Goal: Navigation & Orientation: Find specific page/section

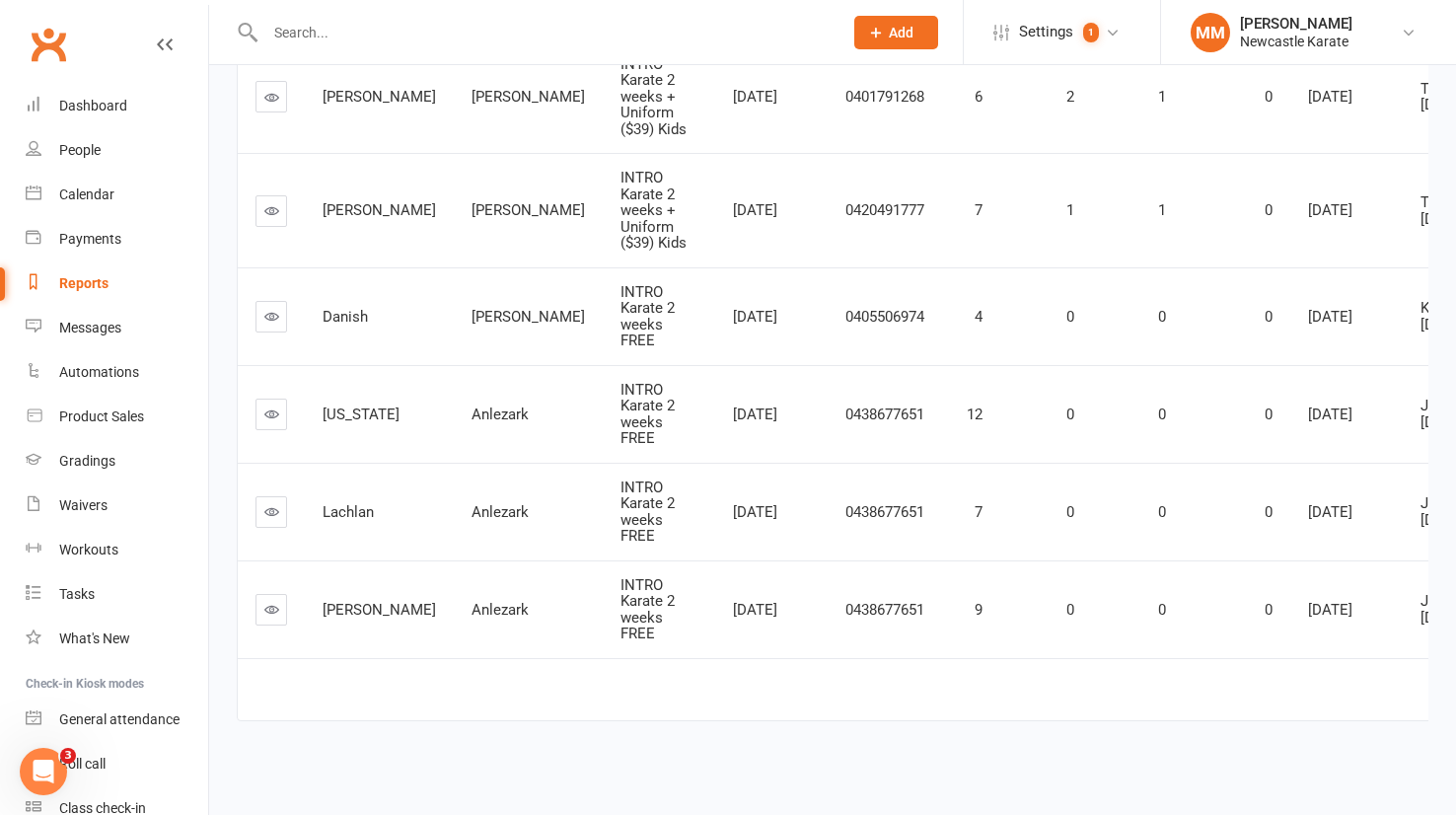
click at [65, 45] on link "Clubworx" at bounding box center [48, 45] width 49 height 49
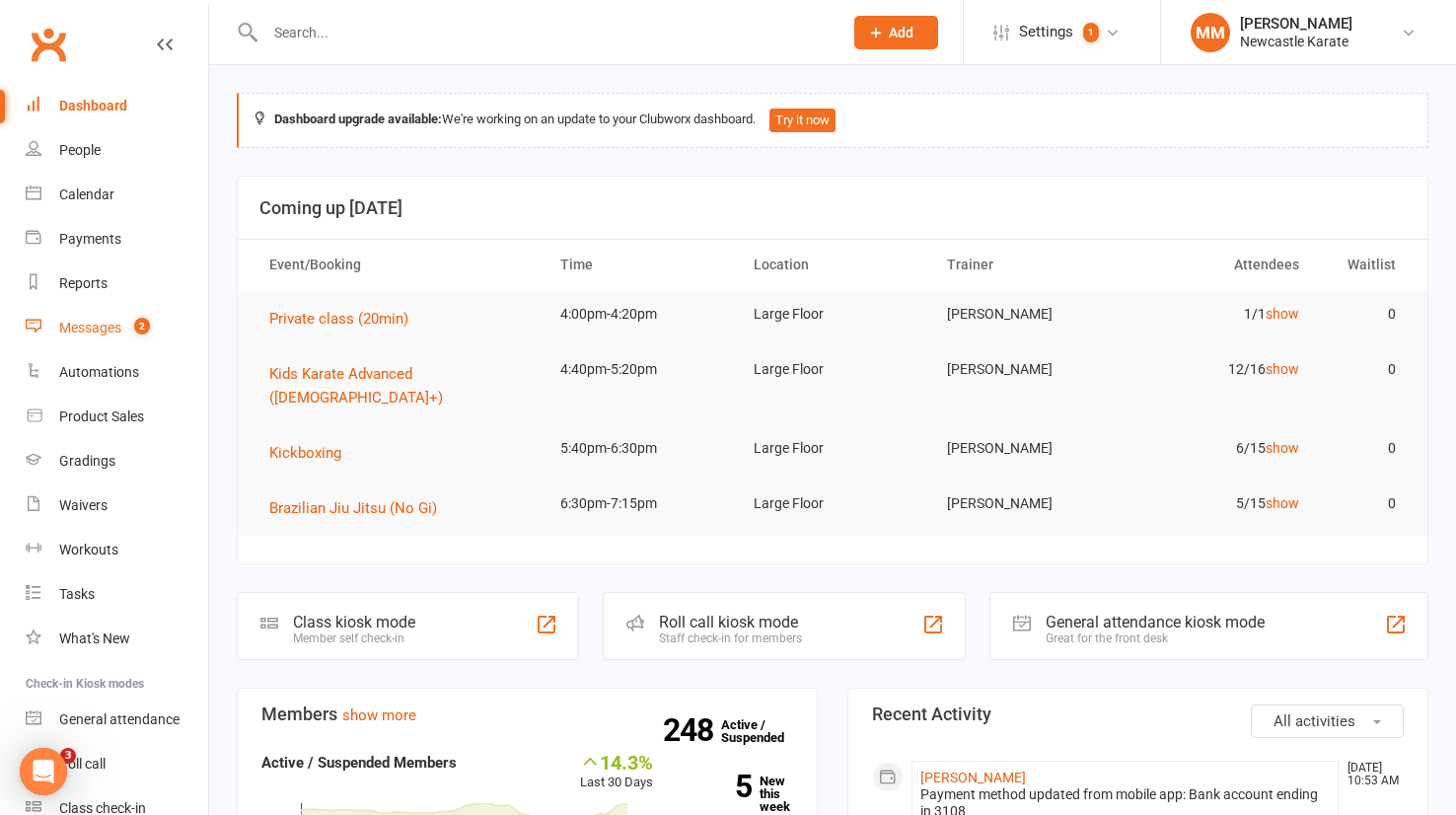
click at [115, 321] on div "Messages" at bounding box center [90, 327] width 62 height 16
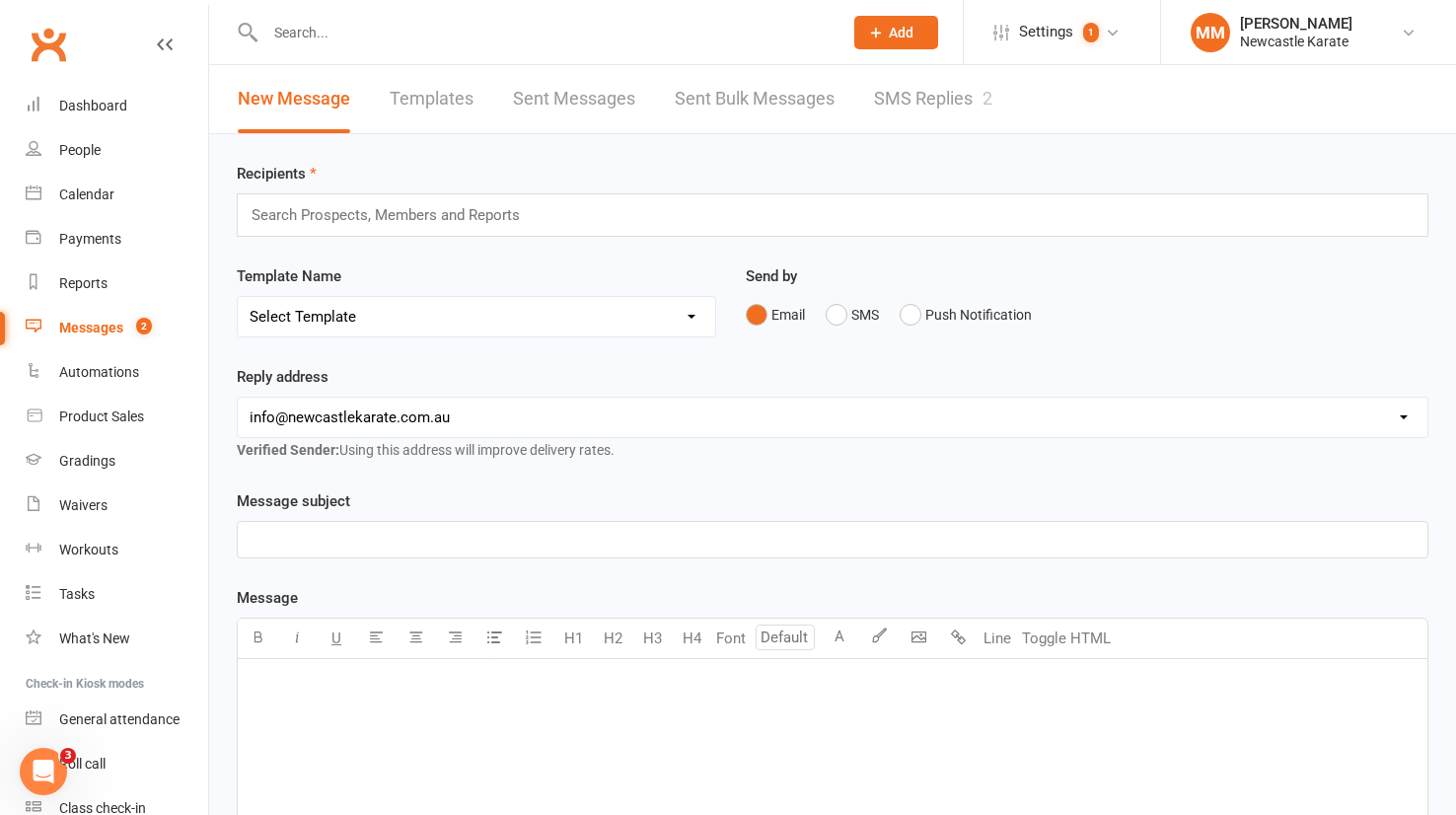
click at [959, 103] on link "SMS Replies 2" at bounding box center [934, 99] width 119 height 68
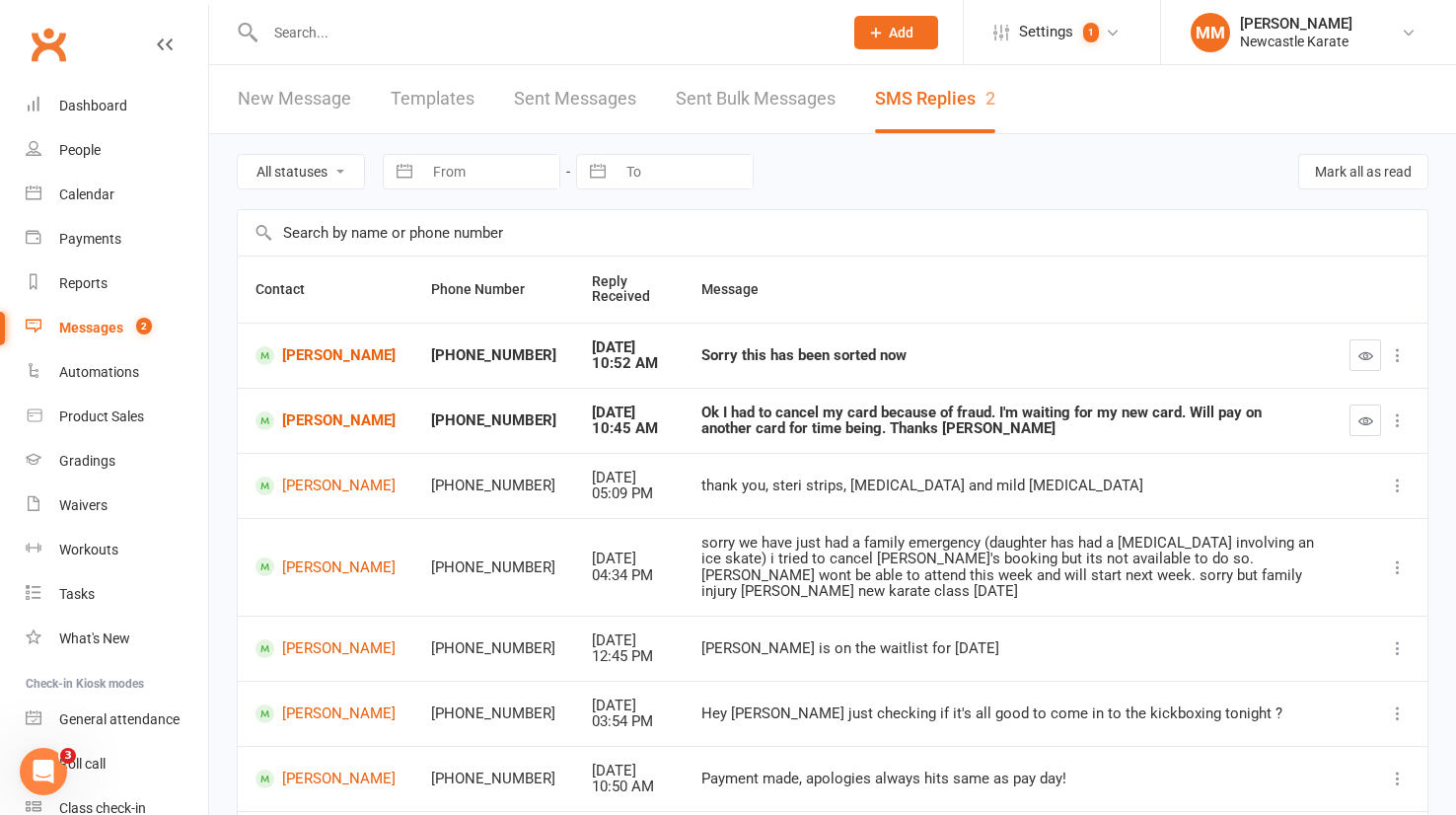
click at [50, 39] on link "Clubworx" at bounding box center [48, 45] width 49 height 49
